Goal: Information Seeking & Learning: Understand process/instructions

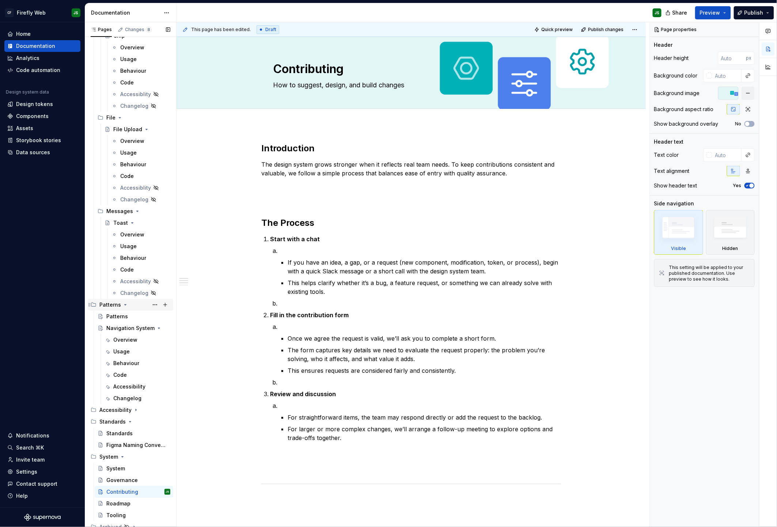
scroll to position [2155, 0]
click at [137, 321] on div "Navigation System" at bounding box center [123, 324] width 35 height 7
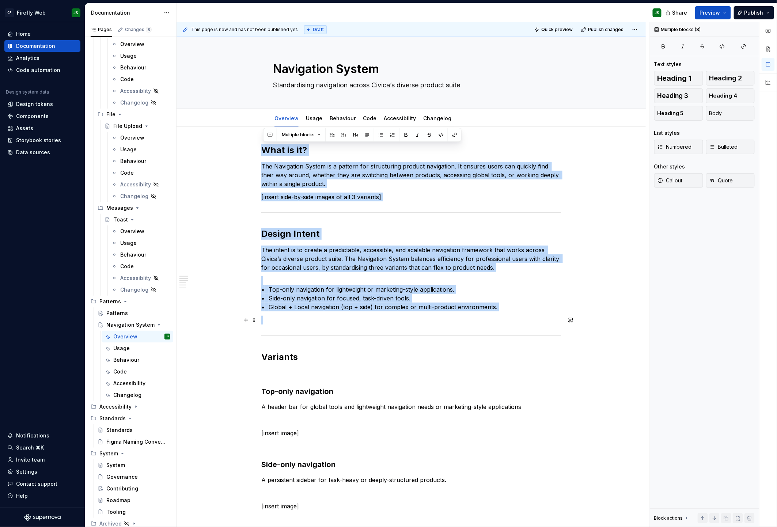
drag, startPoint x: 375, startPoint y: 261, endPoint x: 504, endPoint y: 321, distance: 142.4
click at [504, 321] on div "What is it? The Navigation System is a pattern for structuring product navigati…" at bounding box center [411, 363] width 300 height 439
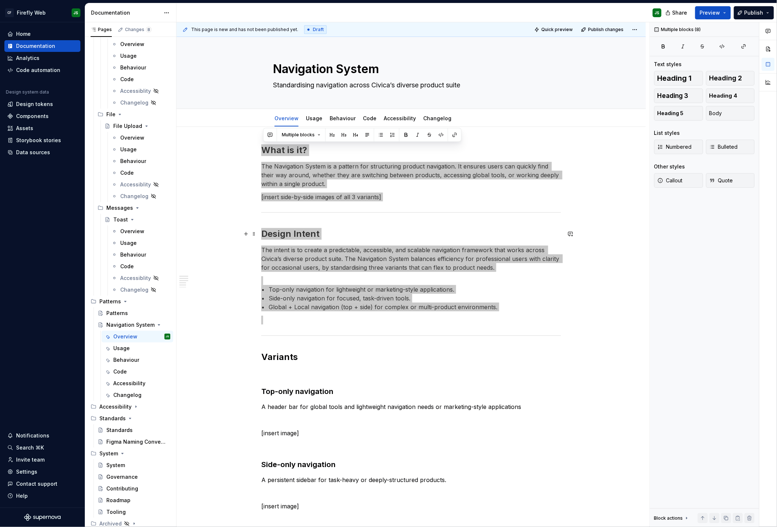
type textarea "*"
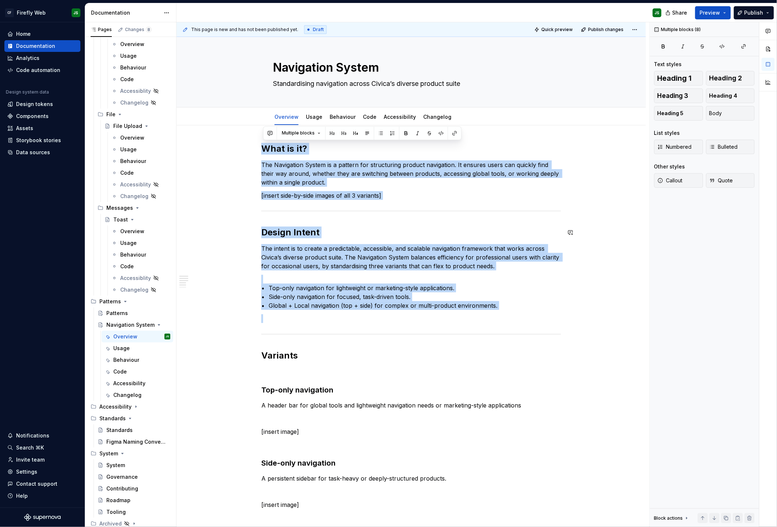
scroll to position [1, 0]
drag, startPoint x: 348, startPoint y: 163, endPoint x: 344, endPoint y: 164, distance: 3.7
click at [348, 163] on p "The Navigation System is a pattern for structuring product navigation. It ensur…" at bounding box center [411, 174] width 300 height 26
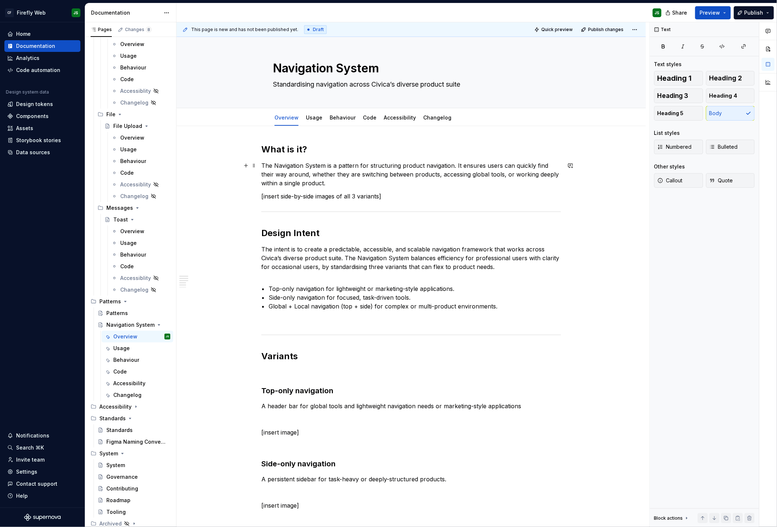
click at [338, 165] on p "The Navigation System is a pattern for structuring product navigation. It ensur…" at bounding box center [411, 174] width 300 height 26
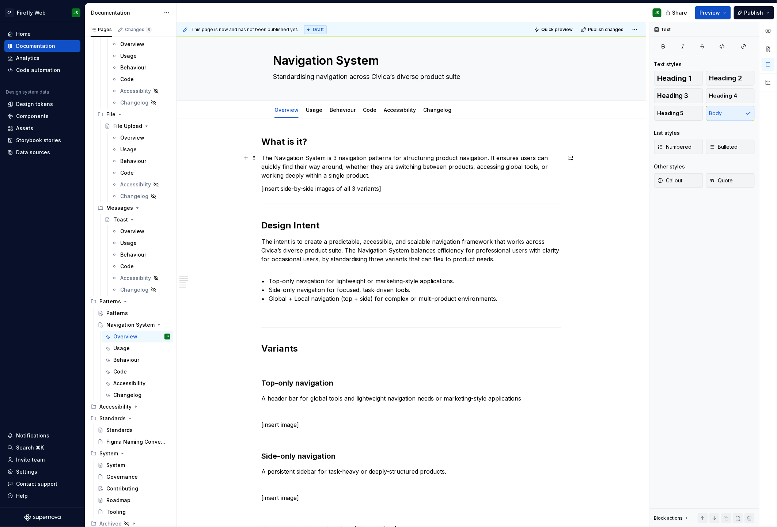
scroll to position [8, 0]
click at [444, 159] on p "The Navigation System is 3 navigation patterns for structuring product navigati…" at bounding box center [411, 167] width 300 height 26
click at [464, 158] on p "The Navigation System is 3 navigation patterns for structuring navigation. It e…" at bounding box center [411, 167] width 300 height 26
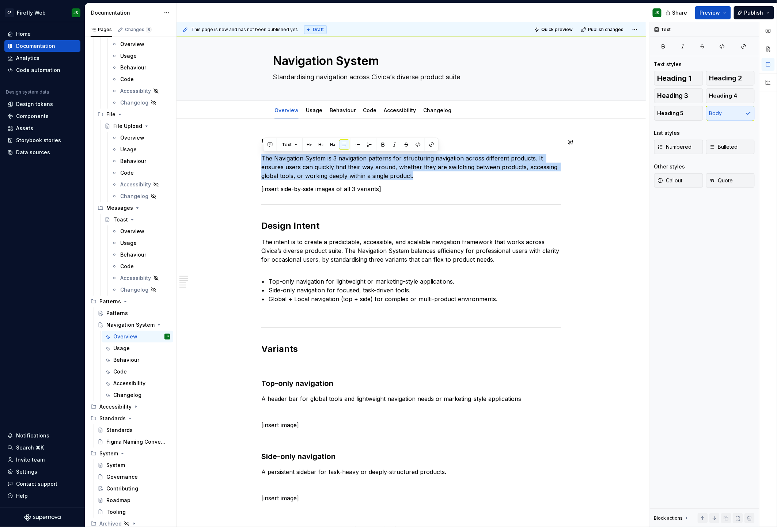
drag, startPoint x: 286, startPoint y: 155, endPoint x: 240, endPoint y: 153, distance: 45.3
click at [240, 153] on div "What is it? The Navigation System is 3 navigation patterns for structuring navi…" at bounding box center [411, 431] width 469 height 624
copy p "The Navigation System is 3 navigation patterns for structuring navigation acros…"
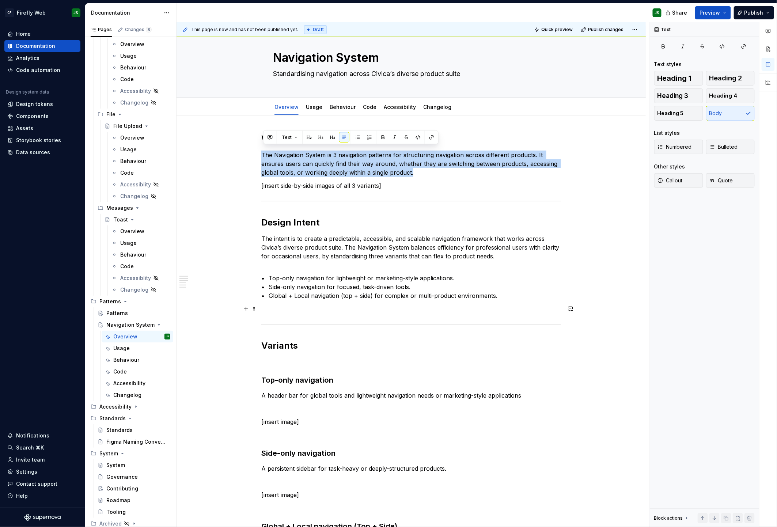
scroll to position [16, 0]
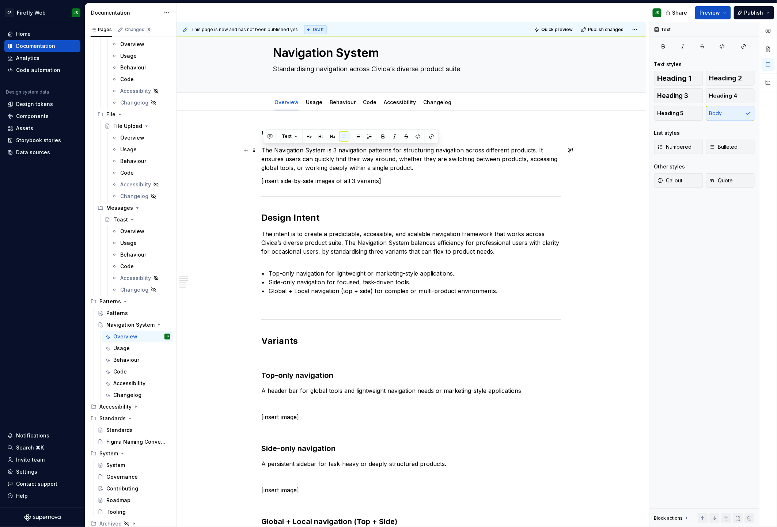
click at [482, 161] on p "The Navigation System is 3 navigation patterns for structuring navigation acros…" at bounding box center [411, 159] width 300 height 26
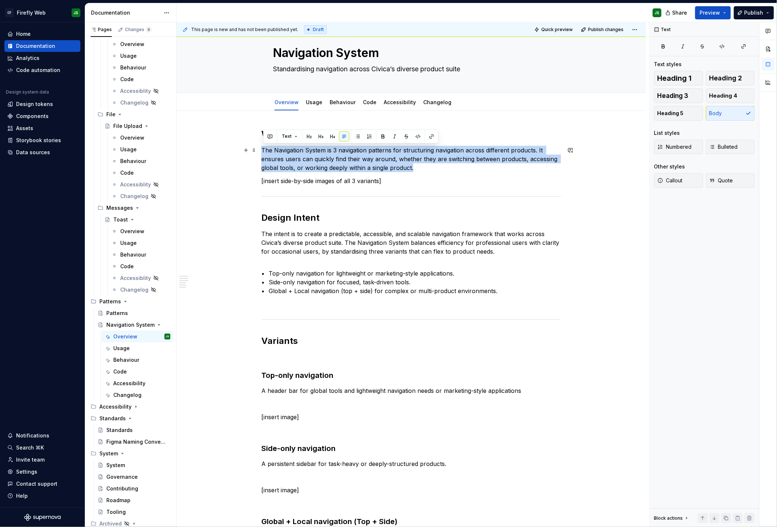
click at [482, 161] on p "The Navigation System is 3 navigation patterns for structuring navigation acros…" at bounding box center [411, 159] width 300 height 26
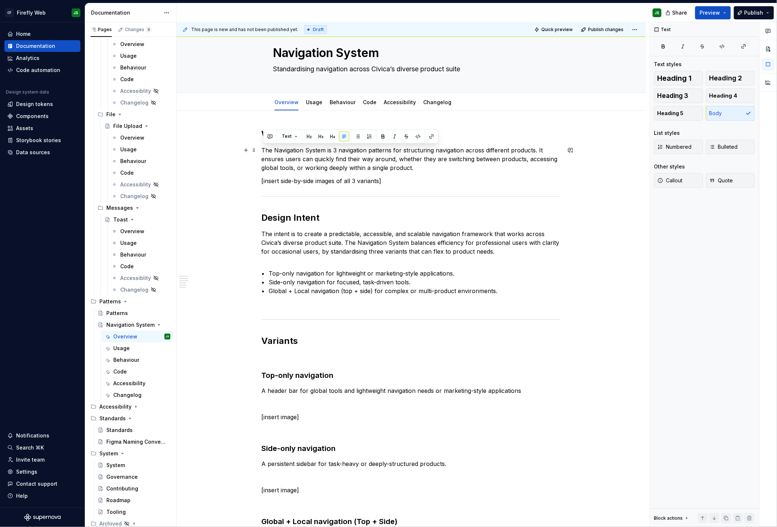
click at [486, 160] on p "The Navigation System is 3 navigation patterns for structuring navigation acros…" at bounding box center [411, 159] width 300 height 26
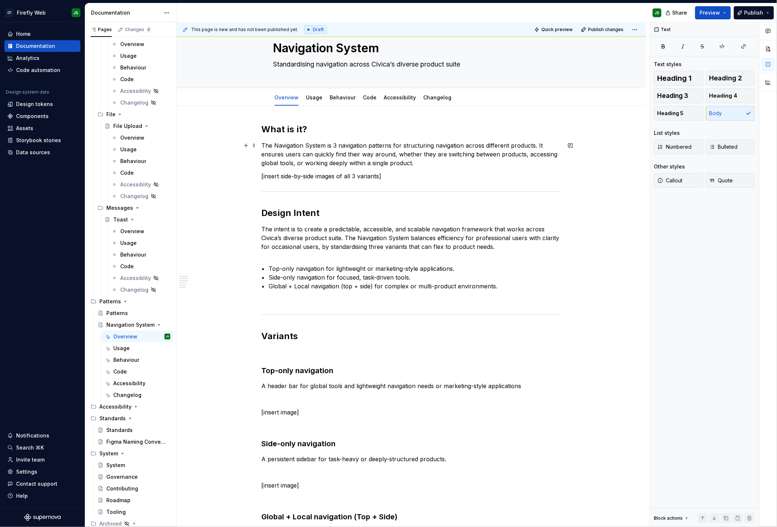
click at [486, 165] on p "The Navigation System is 3 navigation patterns for structuring navigation acros…" at bounding box center [411, 154] width 300 height 26
drag, startPoint x: 398, startPoint y: 155, endPoint x: 424, endPoint y: 163, distance: 27.4
click at [425, 163] on p "The Navigation System is 3 navigation patterns for structuring navigation acros…" at bounding box center [411, 154] width 300 height 26
drag, startPoint x: 423, startPoint y: 163, endPoint x: 397, endPoint y: 155, distance: 27.4
click at [397, 155] on p "The Navigation System is 3 navigation patterns for structuring navigation acros…" at bounding box center [411, 154] width 300 height 26
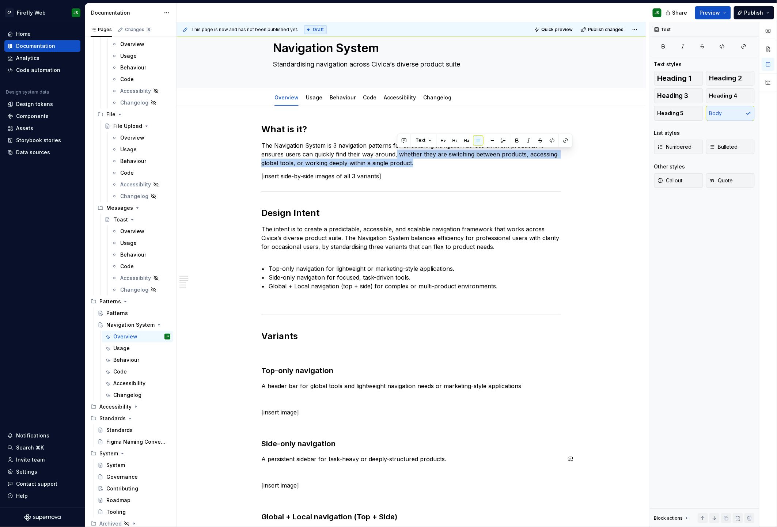
copy p "whether they are switching between products, accessing global tools, or working…"
click at [443, 171] on div "What is it? The Navigation System is 3 navigation patterns for structuring navi…" at bounding box center [411, 343] width 300 height 439
drag, startPoint x: 399, startPoint y: 154, endPoint x: 417, endPoint y: 162, distance: 19.6
click at [417, 162] on p "The Navigation System is 3 navigation patterns for structuring navigation acros…" at bounding box center [411, 154] width 300 height 26
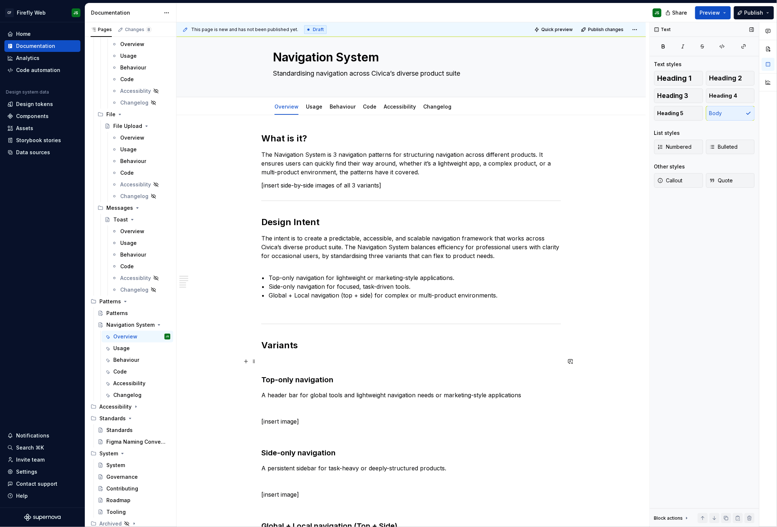
scroll to position [12, 0]
